Goal: Find specific page/section

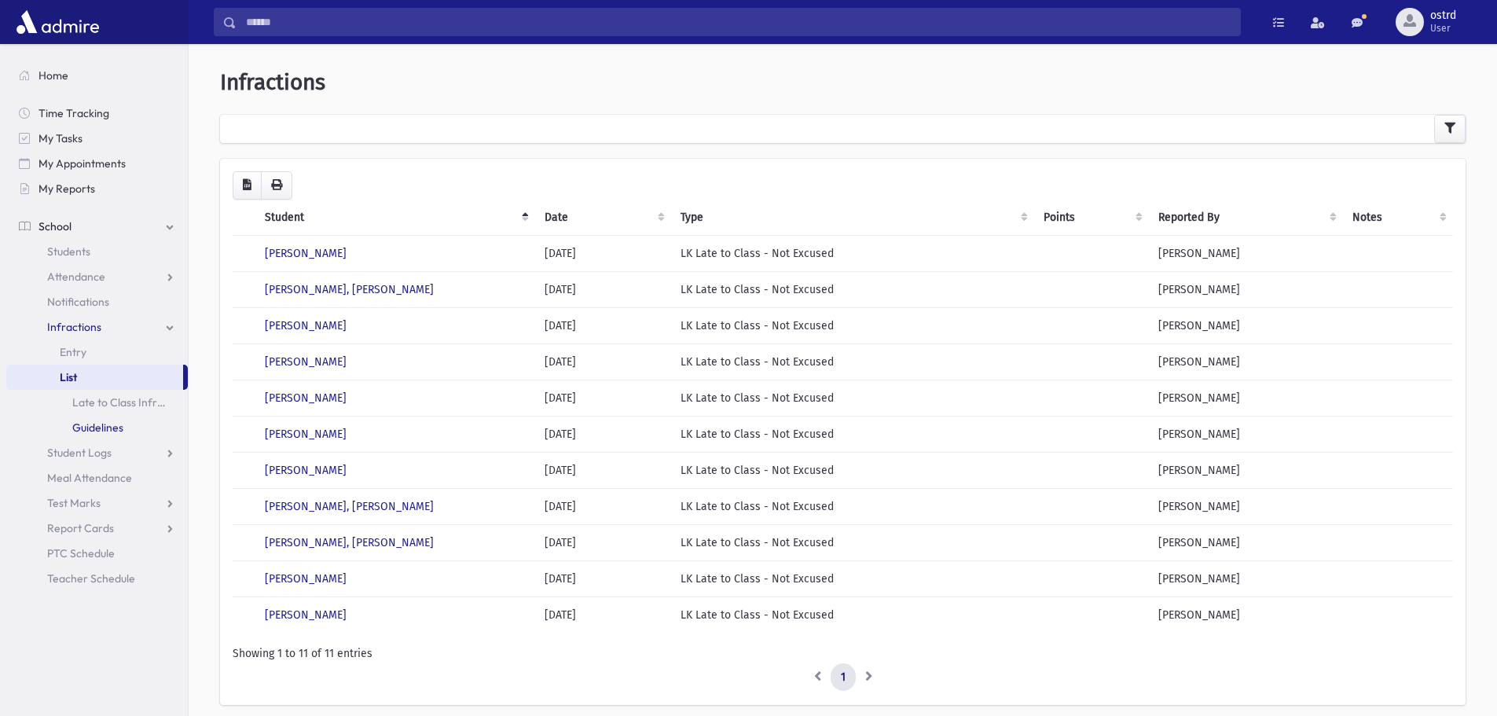
click at [95, 427] on link "Guidelines" at bounding box center [96, 427] width 181 height 25
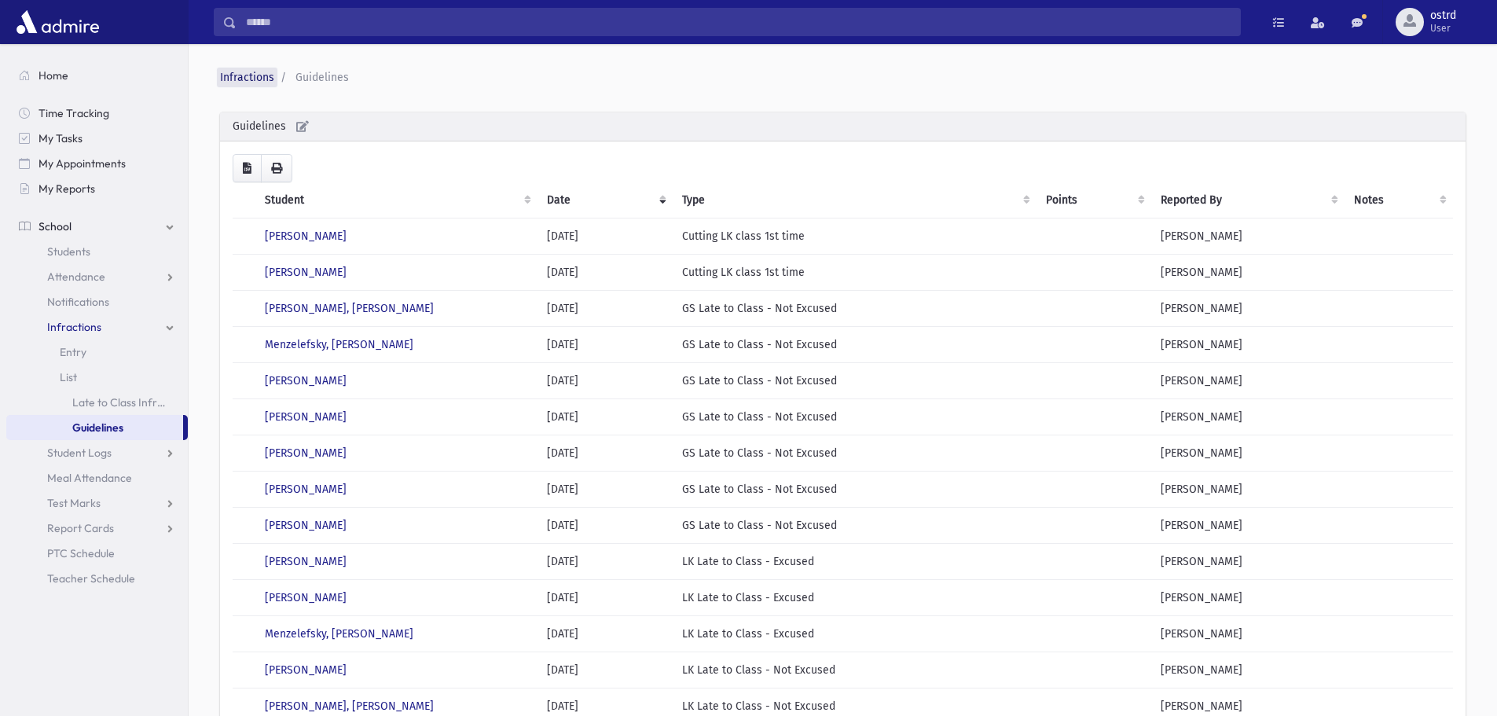
click at [260, 76] on link "Infractions" at bounding box center [247, 77] width 54 height 13
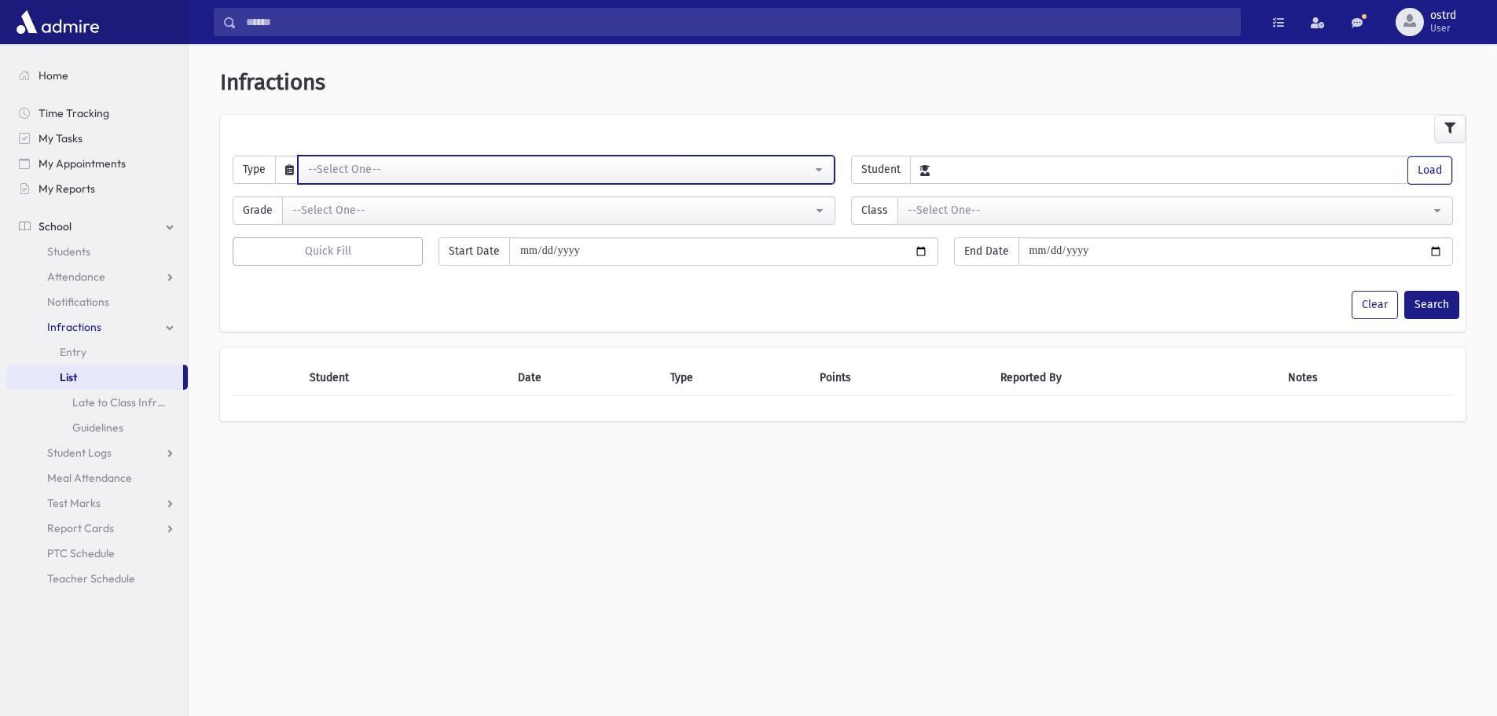
click at [372, 165] on div "--Select One--" at bounding box center [560, 169] width 504 height 16
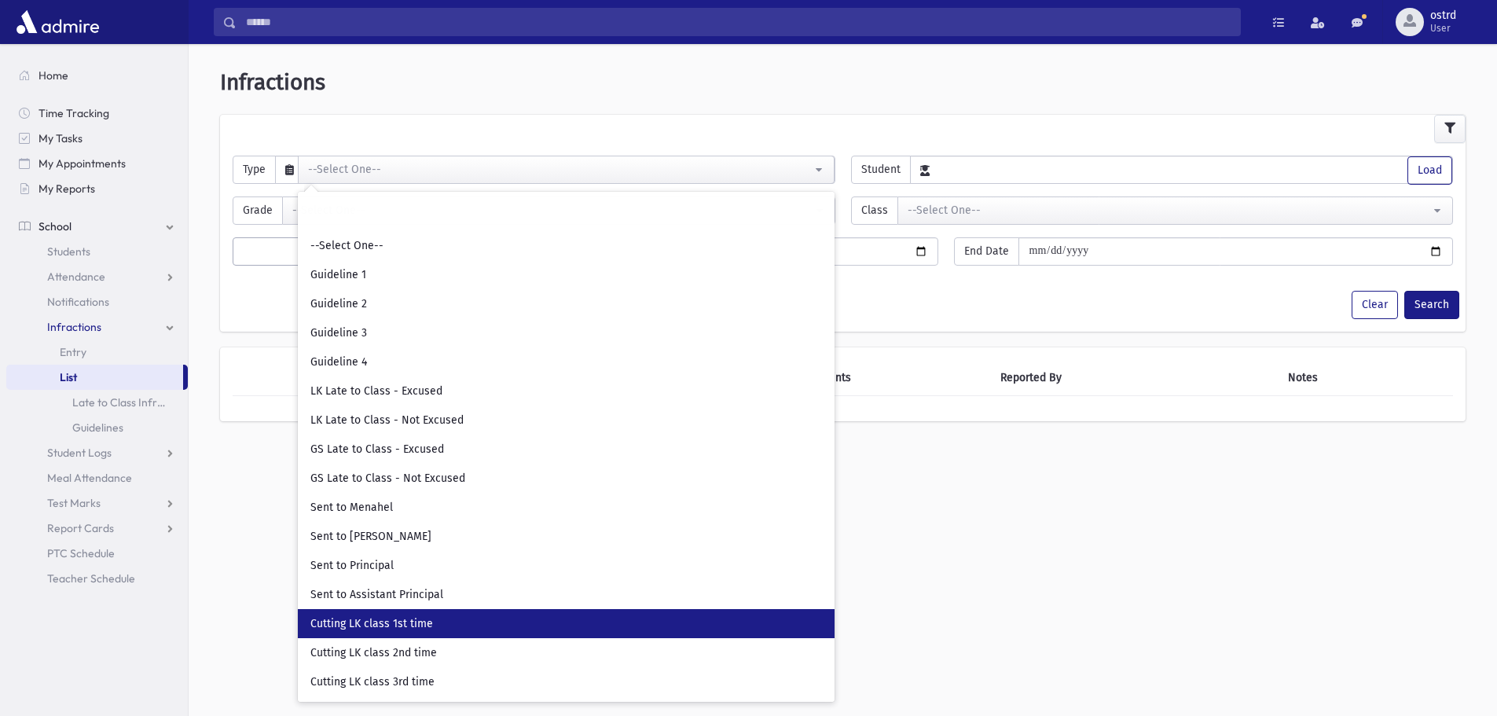
click at [441, 625] on link "Cutting LK class 1st time" at bounding box center [566, 623] width 537 height 29
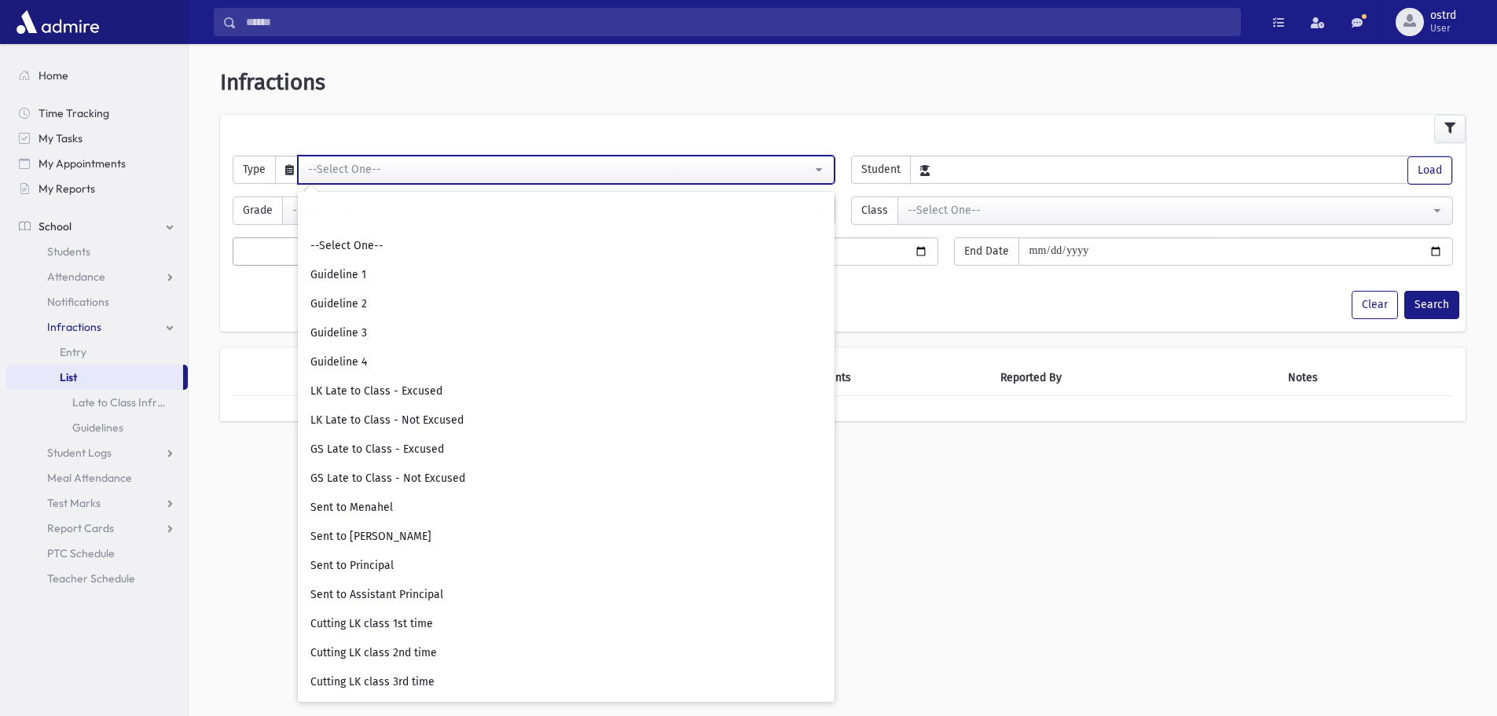
select select "**"
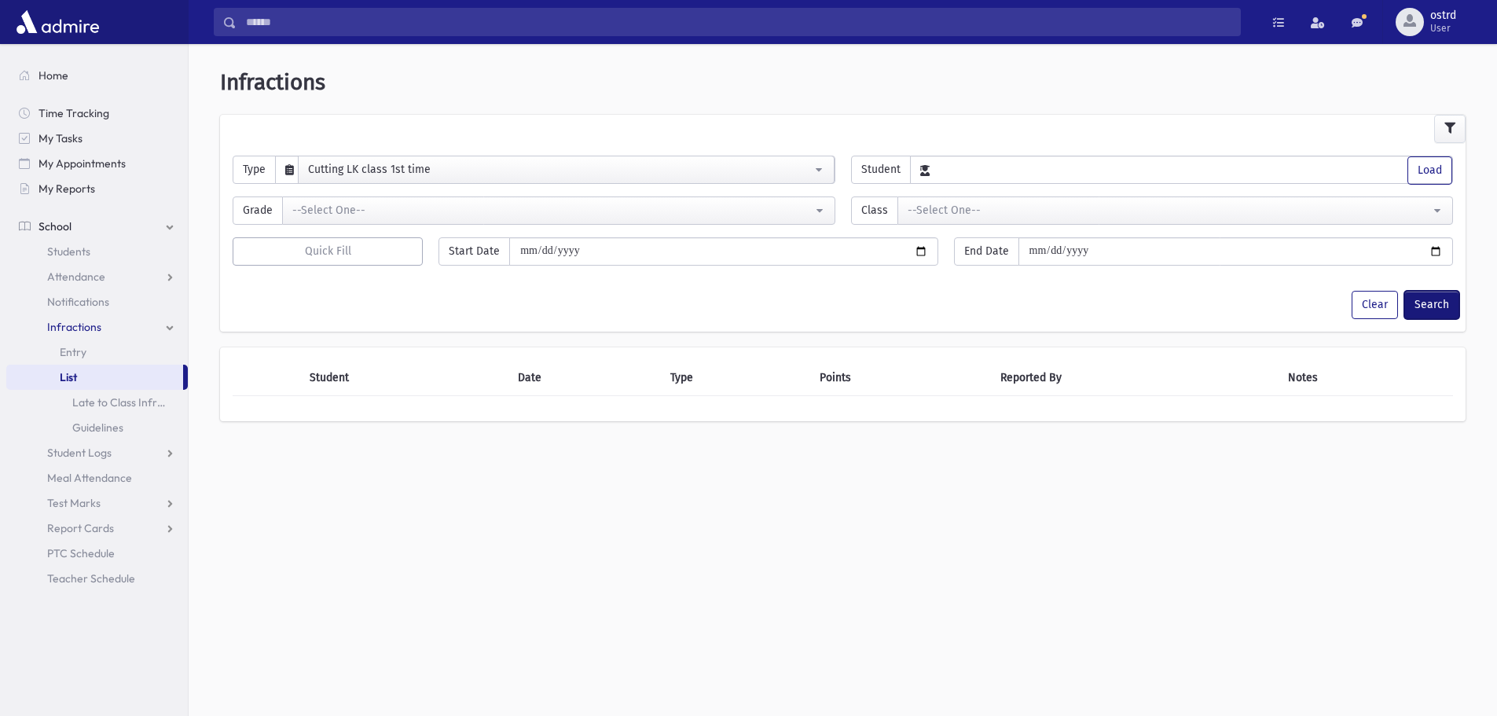
click at [1435, 310] on button "Search" at bounding box center [1431, 305] width 55 height 28
